Goal: Task Accomplishment & Management: Manage account settings

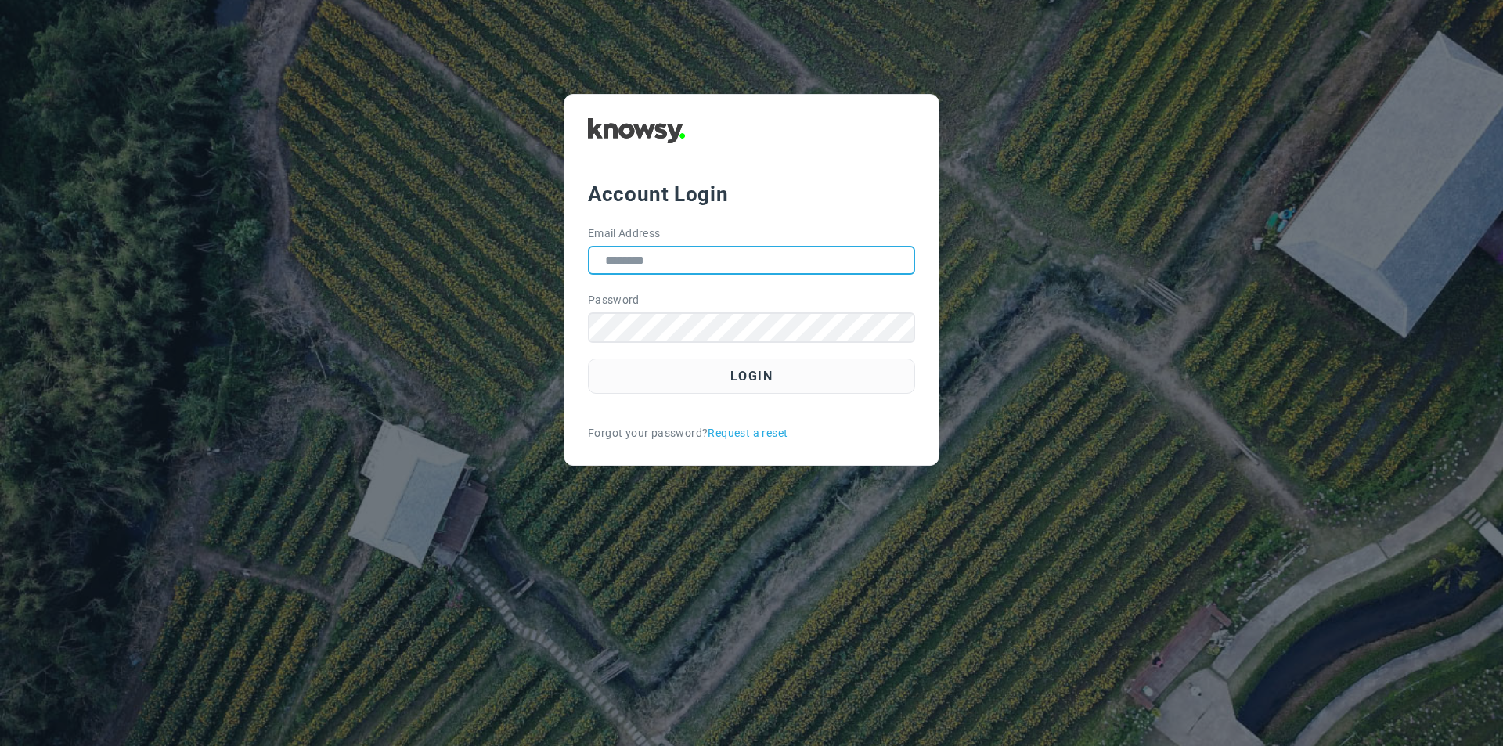
type input "**********"
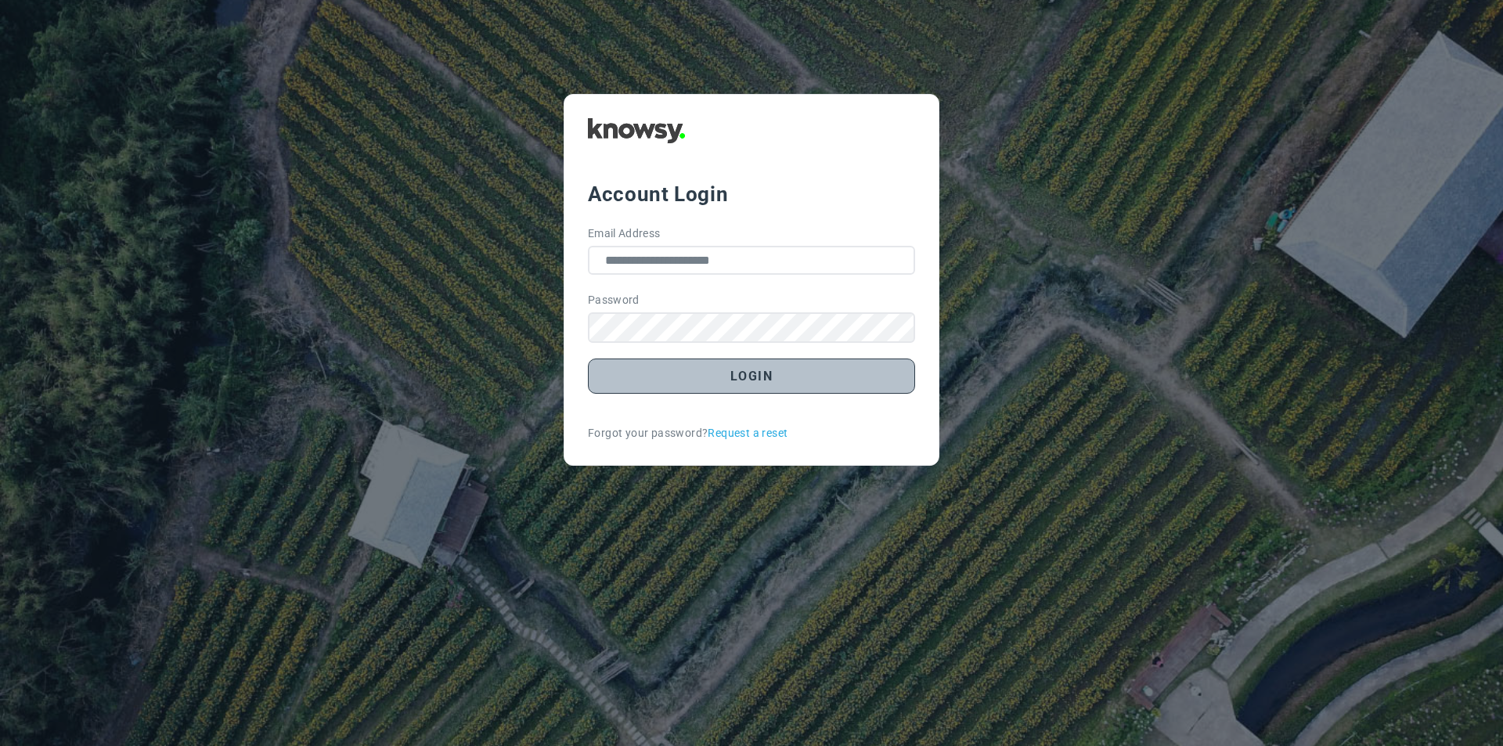
click at [757, 377] on button "Login" at bounding box center [751, 375] width 327 height 35
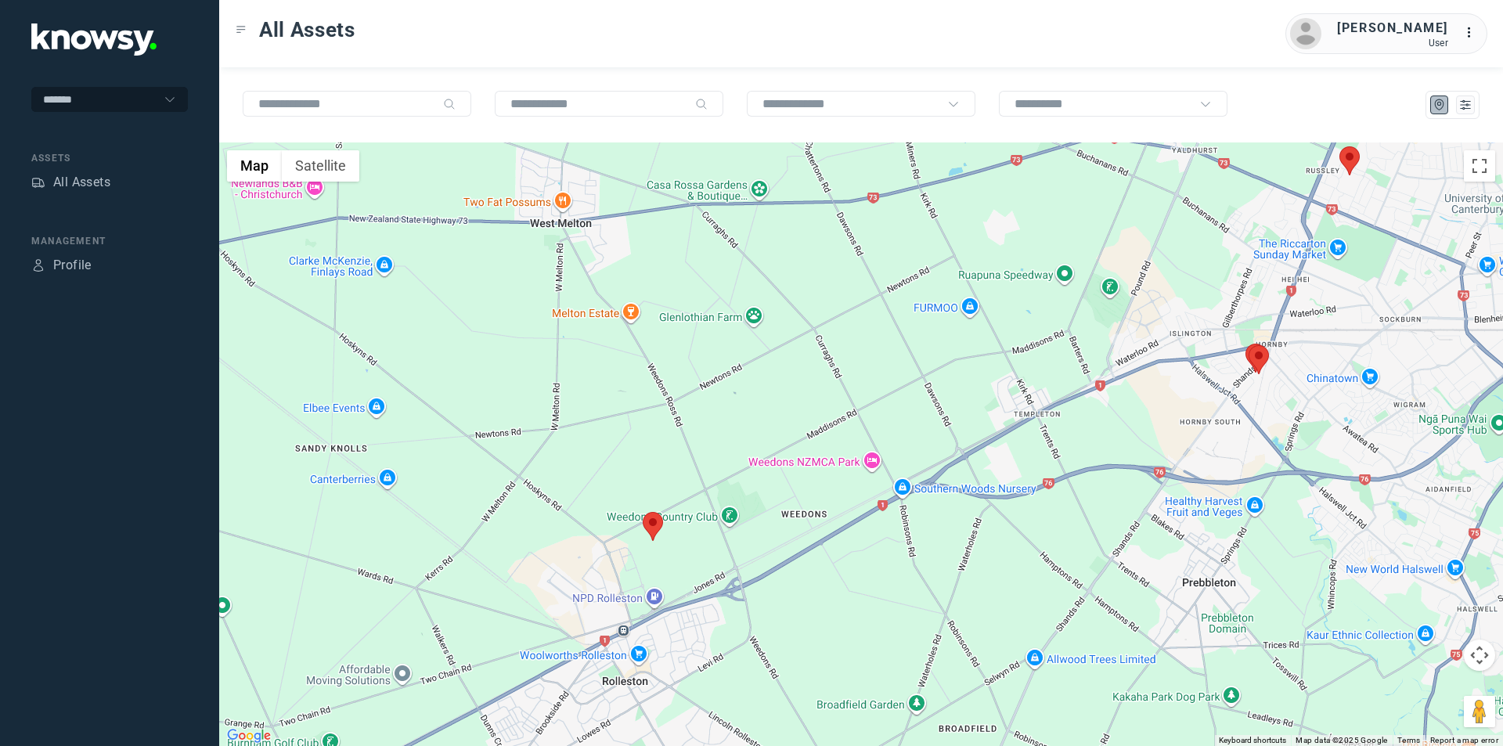
drag, startPoint x: 825, startPoint y: 636, endPoint x: 792, endPoint y: 501, distance: 139.3
click at [792, 501] on div at bounding box center [860, 443] width 1283 height 603
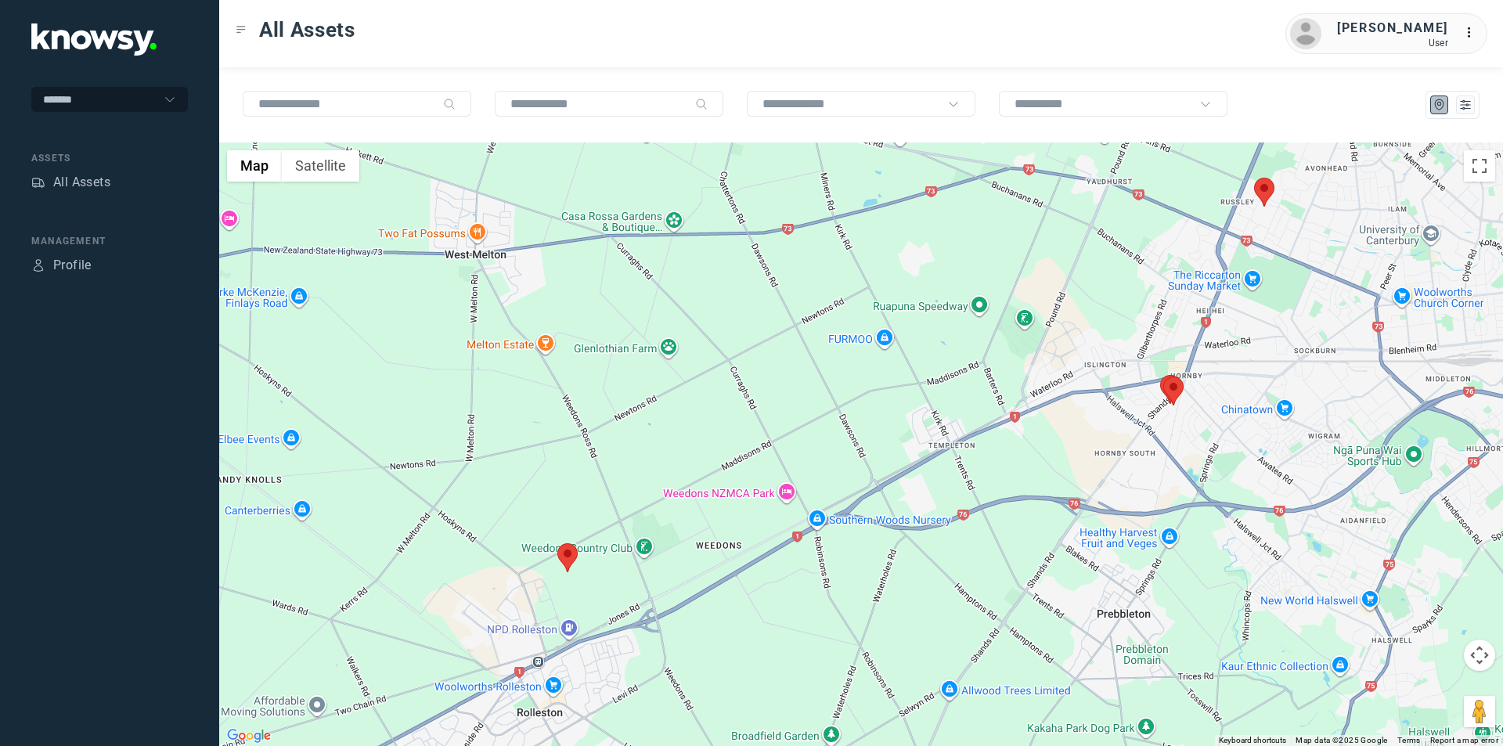
drag, startPoint x: 1152, startPoint y: 461, endPoint x: 1065, endPoint y: 493, distance: 92.6
click at [1065, 493] on div at bounding box center [860, 443] width 1283 height 603
